Goal: Task Accomplishment & Management: Manage account settings

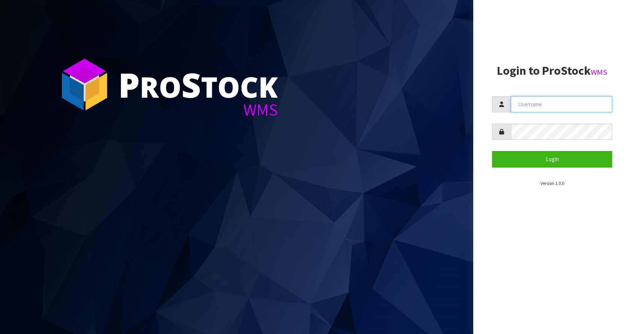
click at [568, 97] on input "text" at bounding box center [561, 104] width 101 height 16
type input "[EMAIL_ADDRESS][DOMAIN_NAME]"
click at [492, 151] on button "Login" at bounding box center [552, 159] width 120 height 16
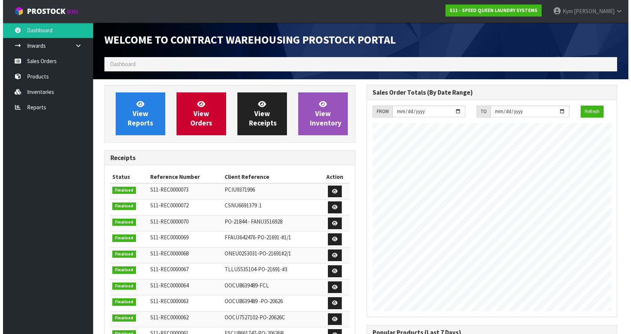
scroll to position [307, 262]
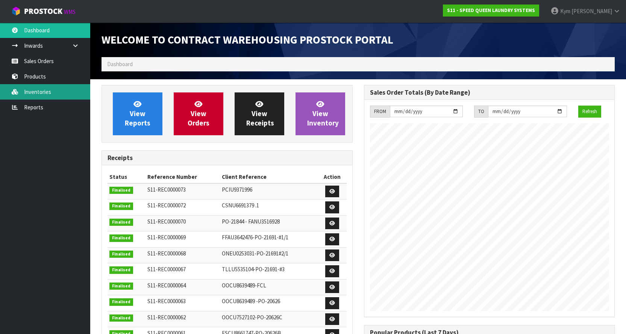
click at [37, 99] on link "Inventories" at bounding box center [45, 91] width 90 height 15
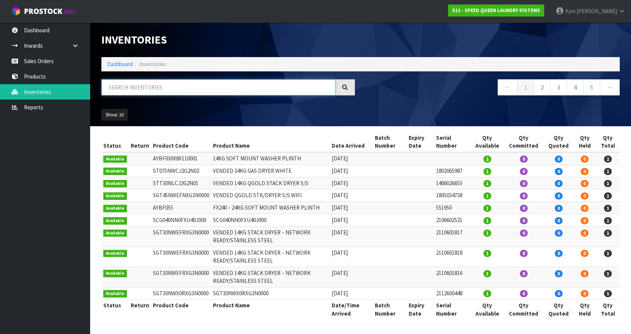
click at [158, 92] on input "text" at bounding box center [218, 87] width 234 height 16
paste input "SAT30ENN0RJG6W0000"
type input "SAT30ENN0RJG6W0000"
